Goal: Transaction & Acquisition: Book appointment/travel/reservation

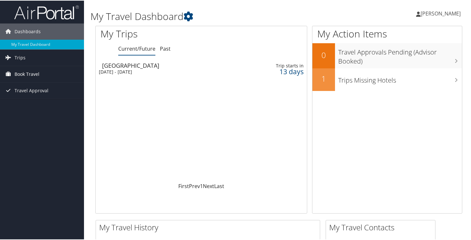
click at [34, 73] on span "Book Travel" at bounding box center [27, 74] width 25 height 16
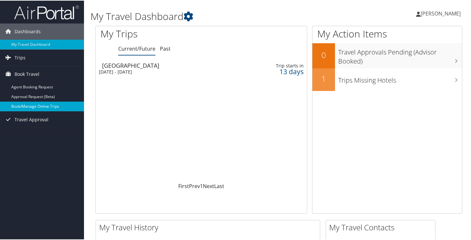
click at [39, 107] on link "Book/Manage Online Trips" at bounding box center [42, 106] width 84 height 10
